Goal: Transaction & Acquisition: Obtain resource

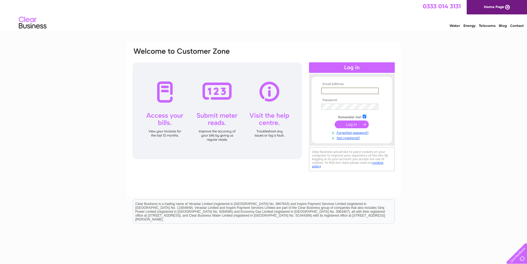
click at [363, 91] on input "text" at bounding box center [350, 90] width 58 height 7
type input "info@fccsgroup.co.uk"
click at [343, 123] on input "submit" at bounding box center [352, 124] width 34 height 8
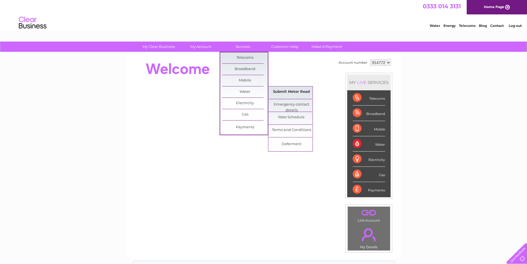
click at [284, 91] on link "Submit Meter Read" at bounding box center [292, 91] width 46 height 11
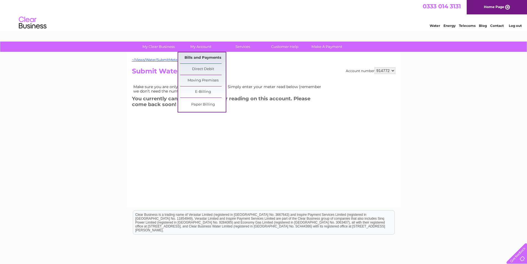
click at [198, 57] on link "Bills and Payments" at bounding box center [203, 57] width 46 height 11
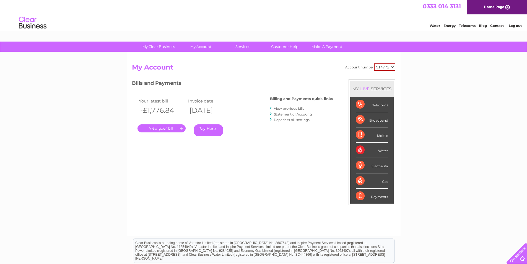
click at [173, 127] on link "." at bounding box center [161, 128] width 48 height 8
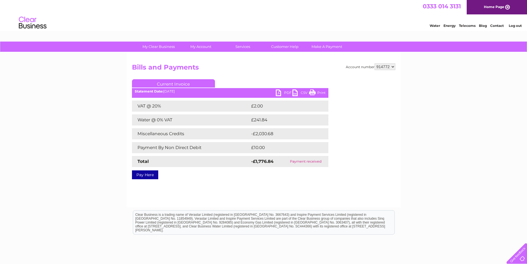
click at [285, 93] on link "PDF" at bounding box center [284, 93] width 17 height 8
